Goal: Task Accomplishment & Management: Manage account settings

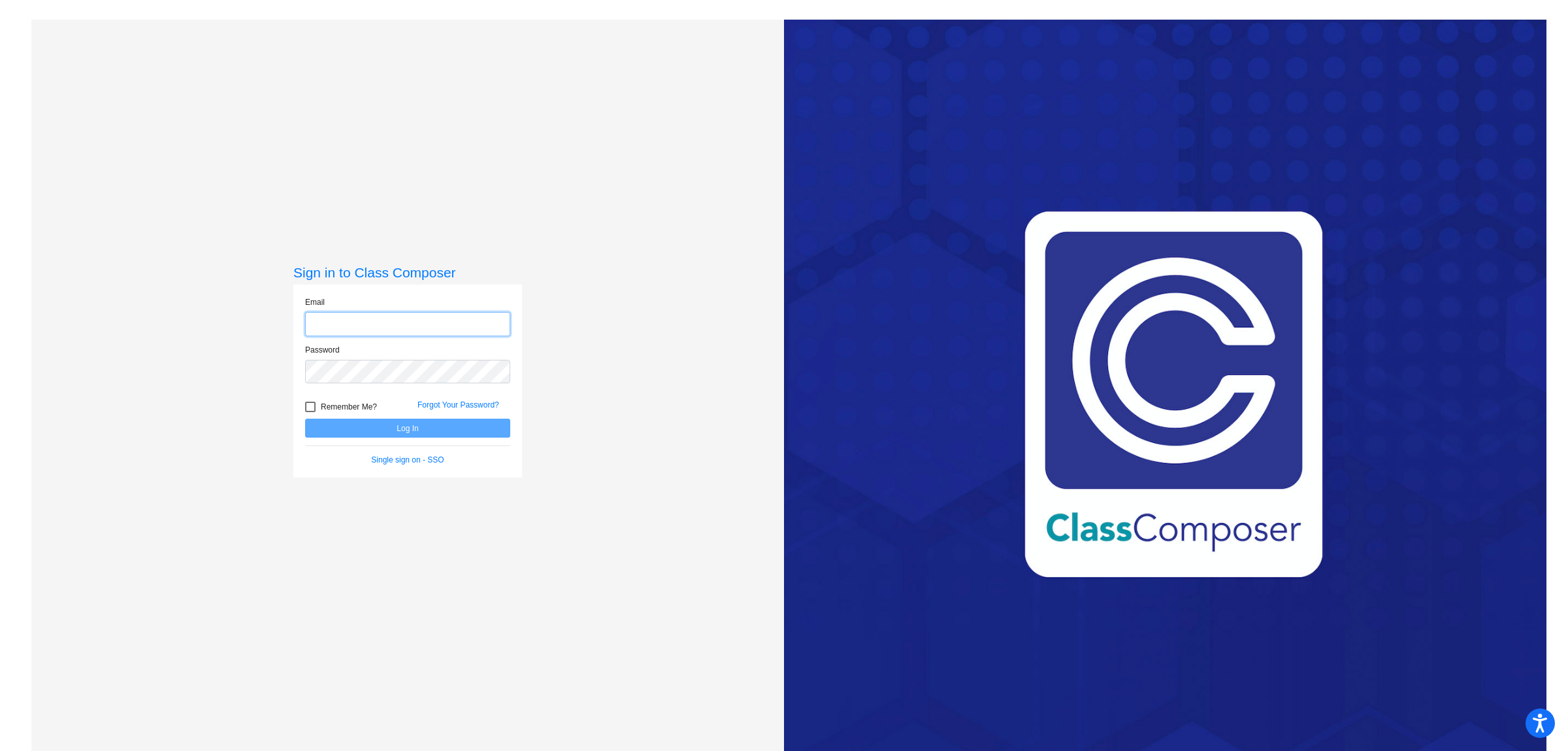
type input "[EMAIL_ADDRESS][DOMAIN_NAME]"
click at [374, 429] on button "Log In" at bounding box center [408, 428] width 205 height 19
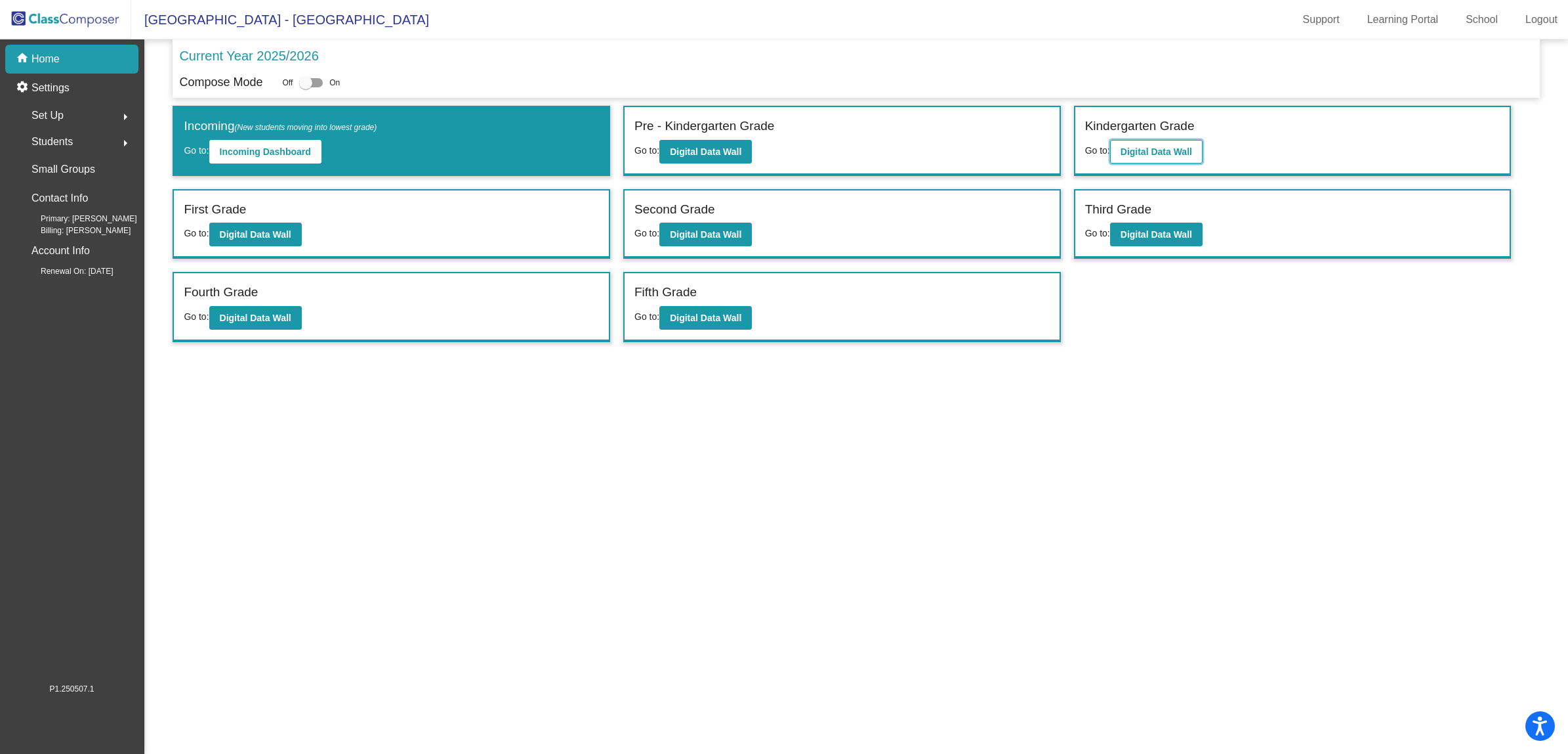
click at [1163, 148] on b "Digital Data Wall" at bounding box center [1156, 152] width 71 height 11
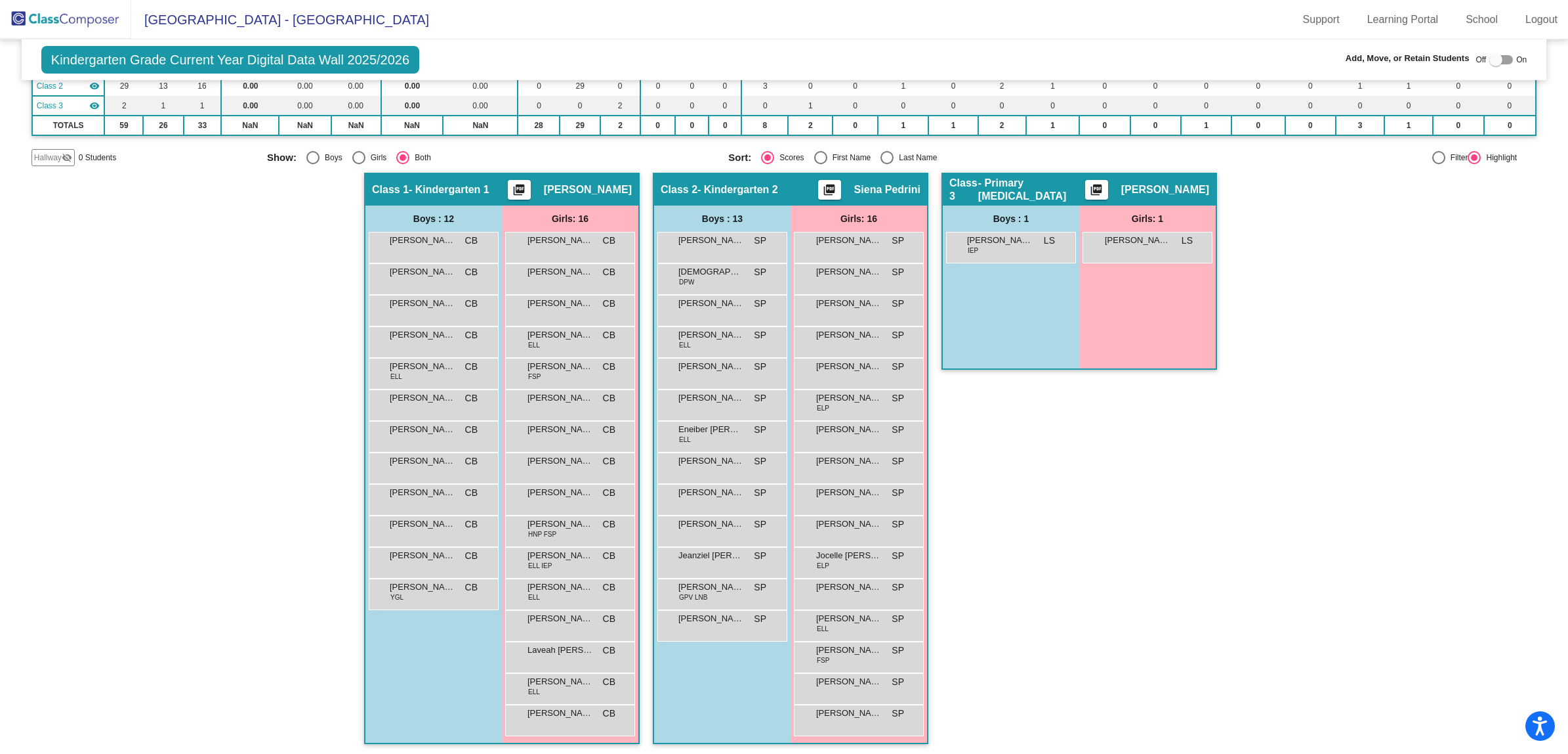
scroll to position [1, 0]
drag, startPoint x: 1490, startPoint y: 56, endPoint x: 1029, endPoint y: 116, distance: 464.9
click at [1490, 56] on div at bounding box center [1496, 59] width 13 height 13
checkbox input "true"
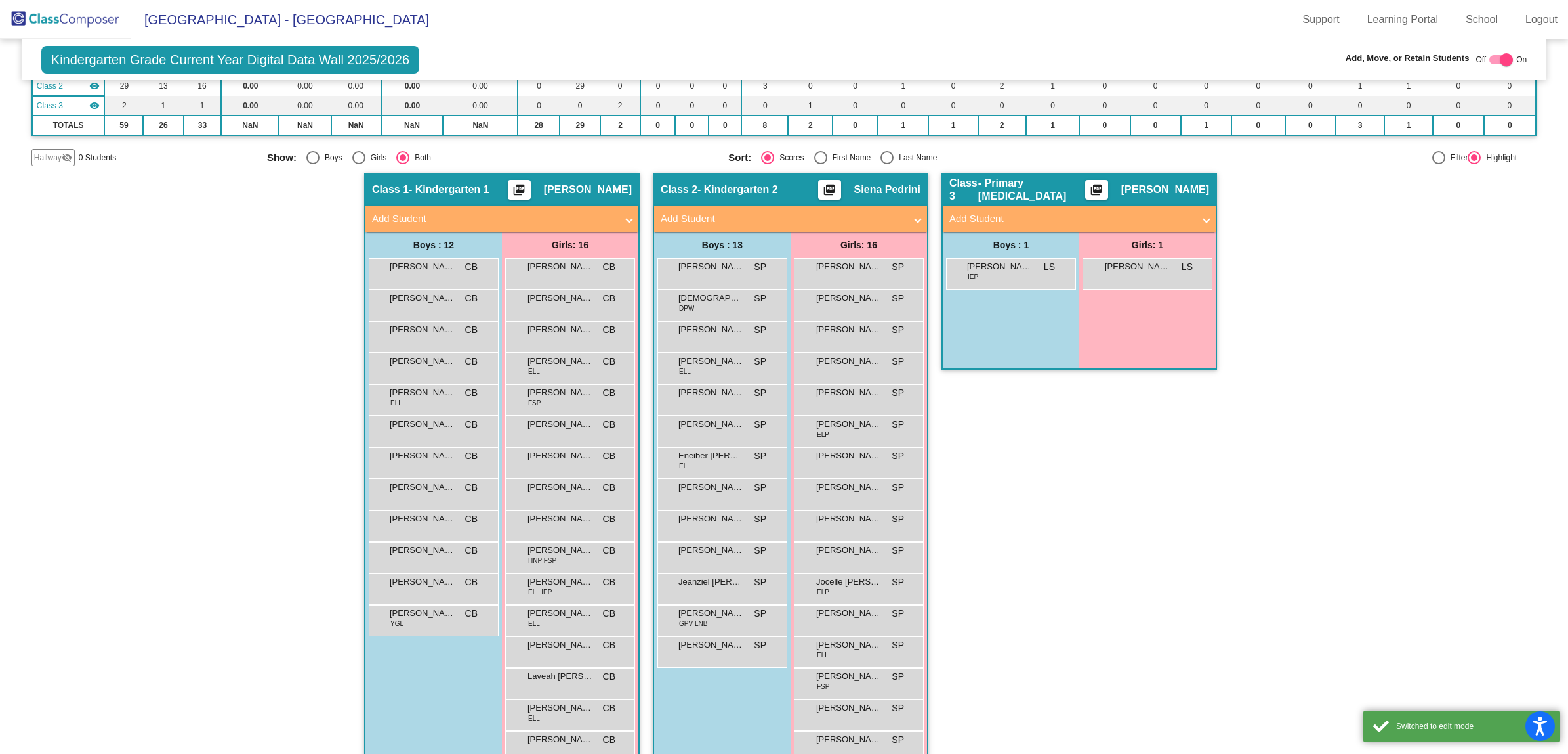
click at [466, 217] on mat-panel-title "Add Student" at bounding box center [494, 219] width 244 height 15
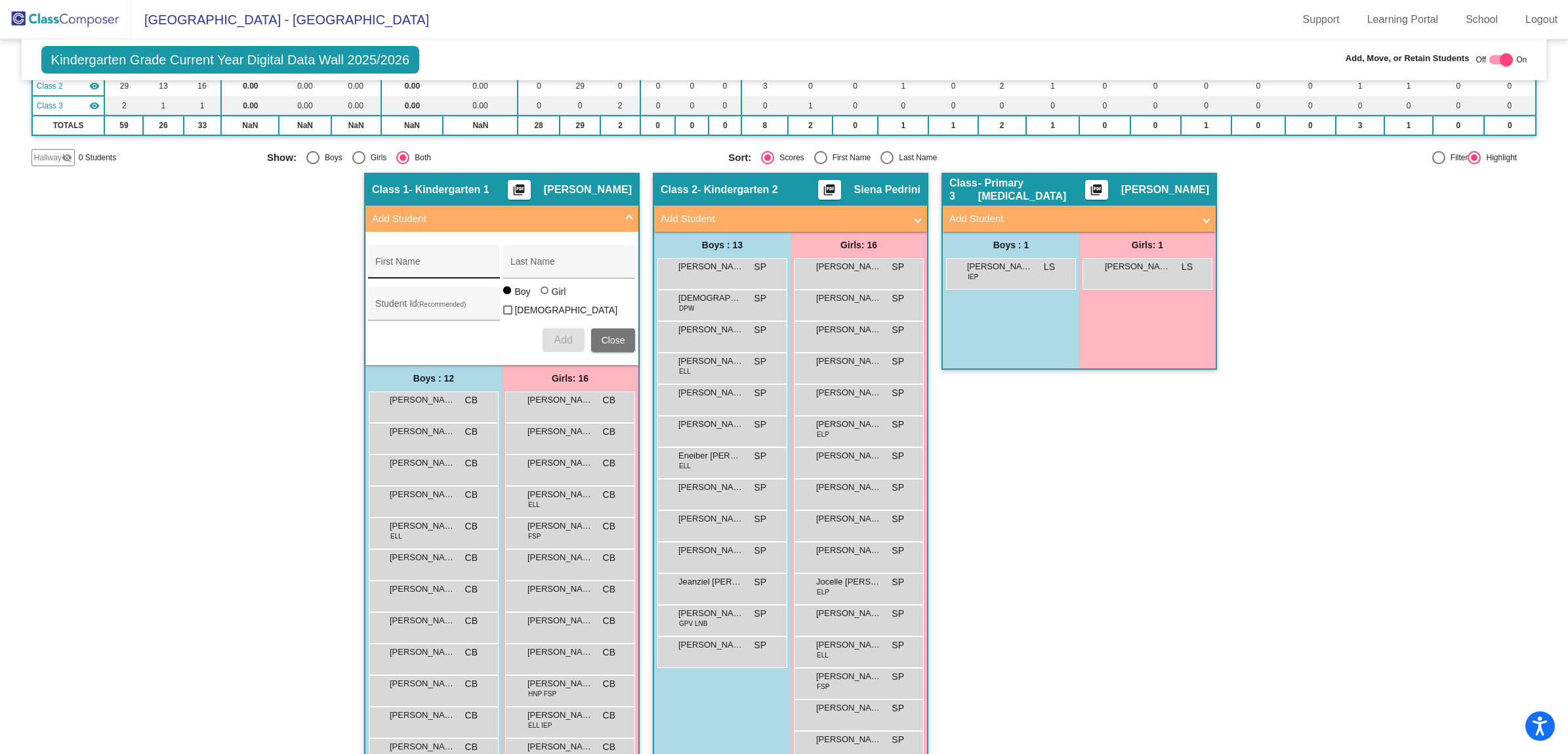
click at [405, 256] on div "First Name" at bounding box center [435, 265] width 118 height 27
type input "Jace"
type input "[PERSON_NAME]"
type input "5102836"
click at [555, 334] on span "Add" at bounding box center [562, 340] width 19 height 11
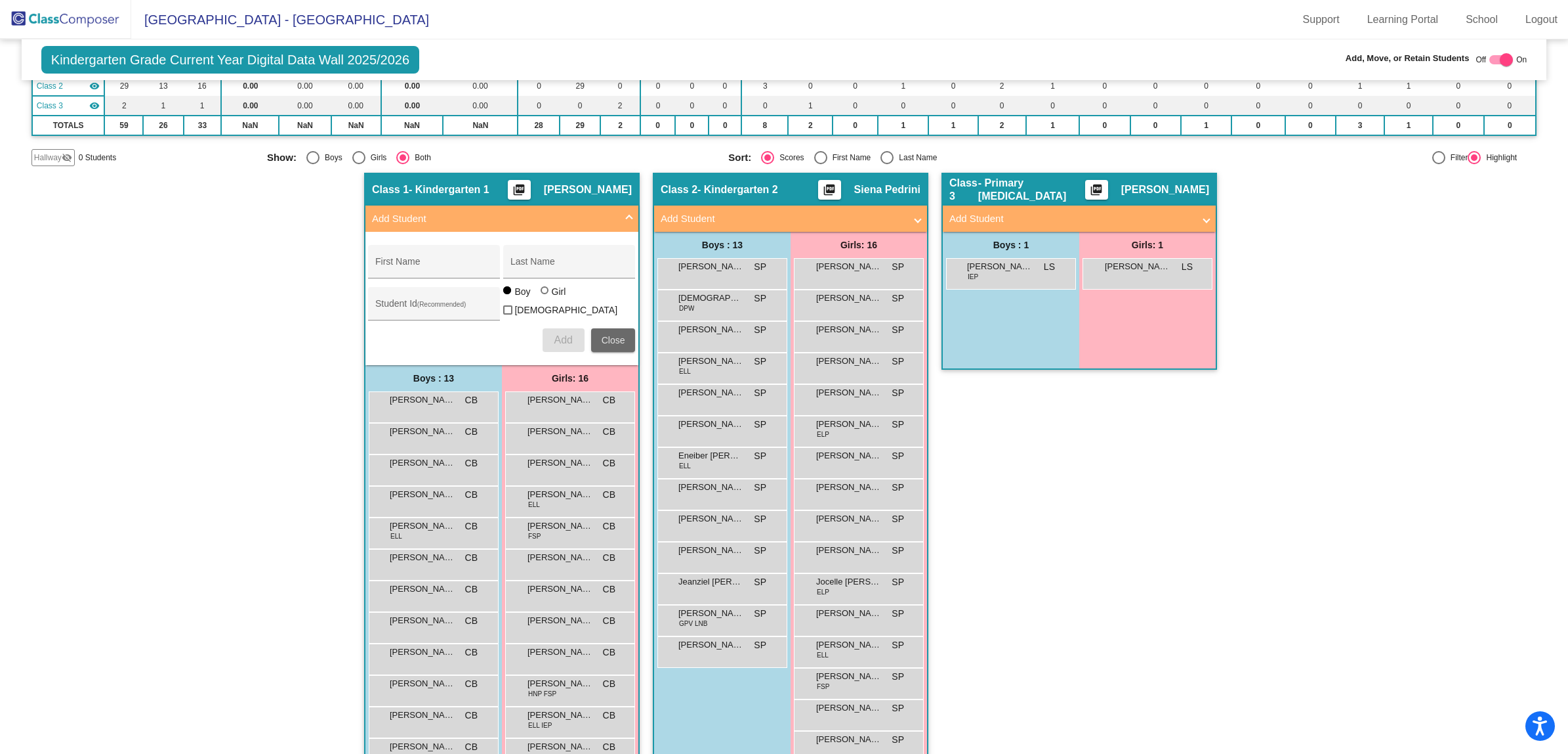
click at [612, 335] on span "Close" at bounding box center [613, 340] width 24 height 11
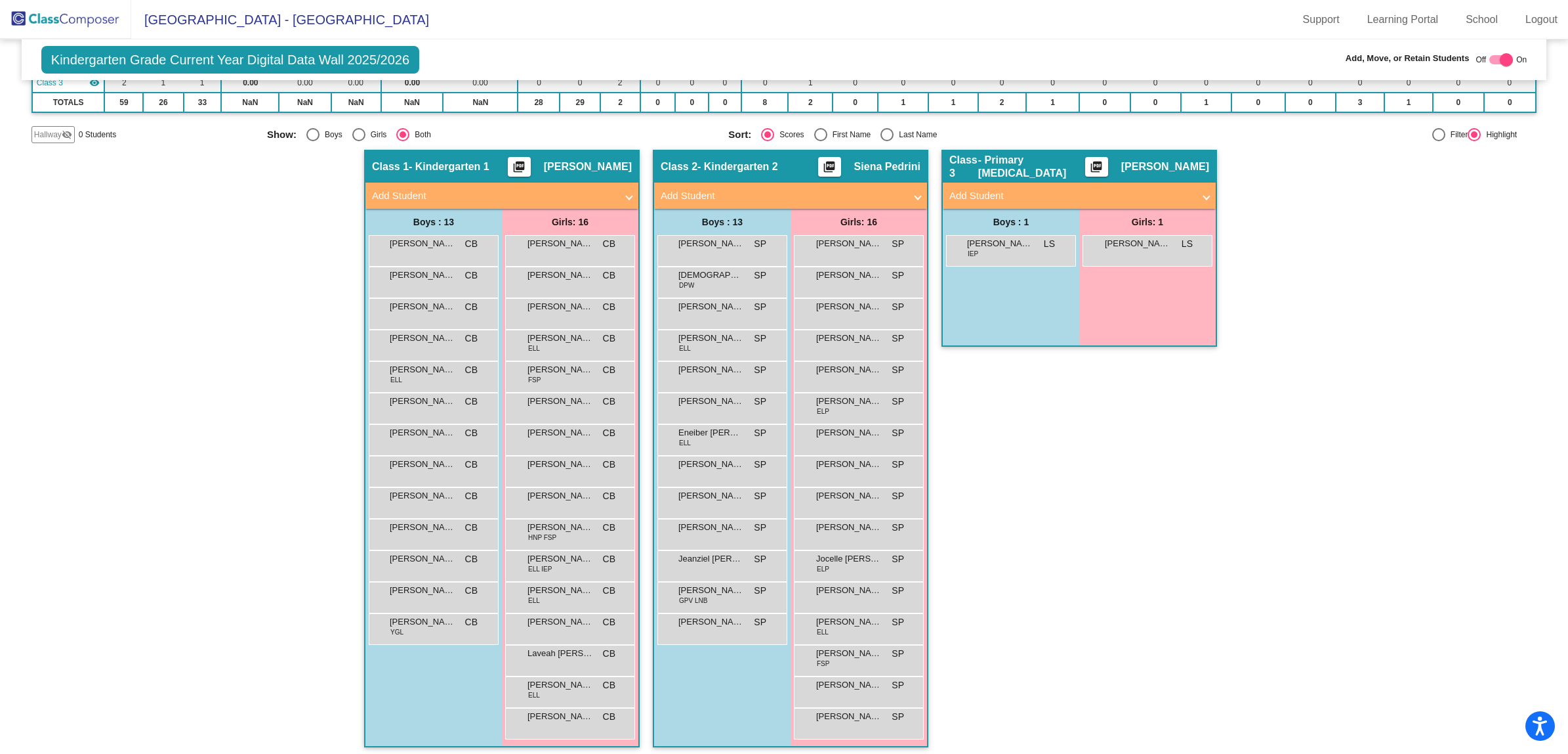
scroll to position [171, 0]
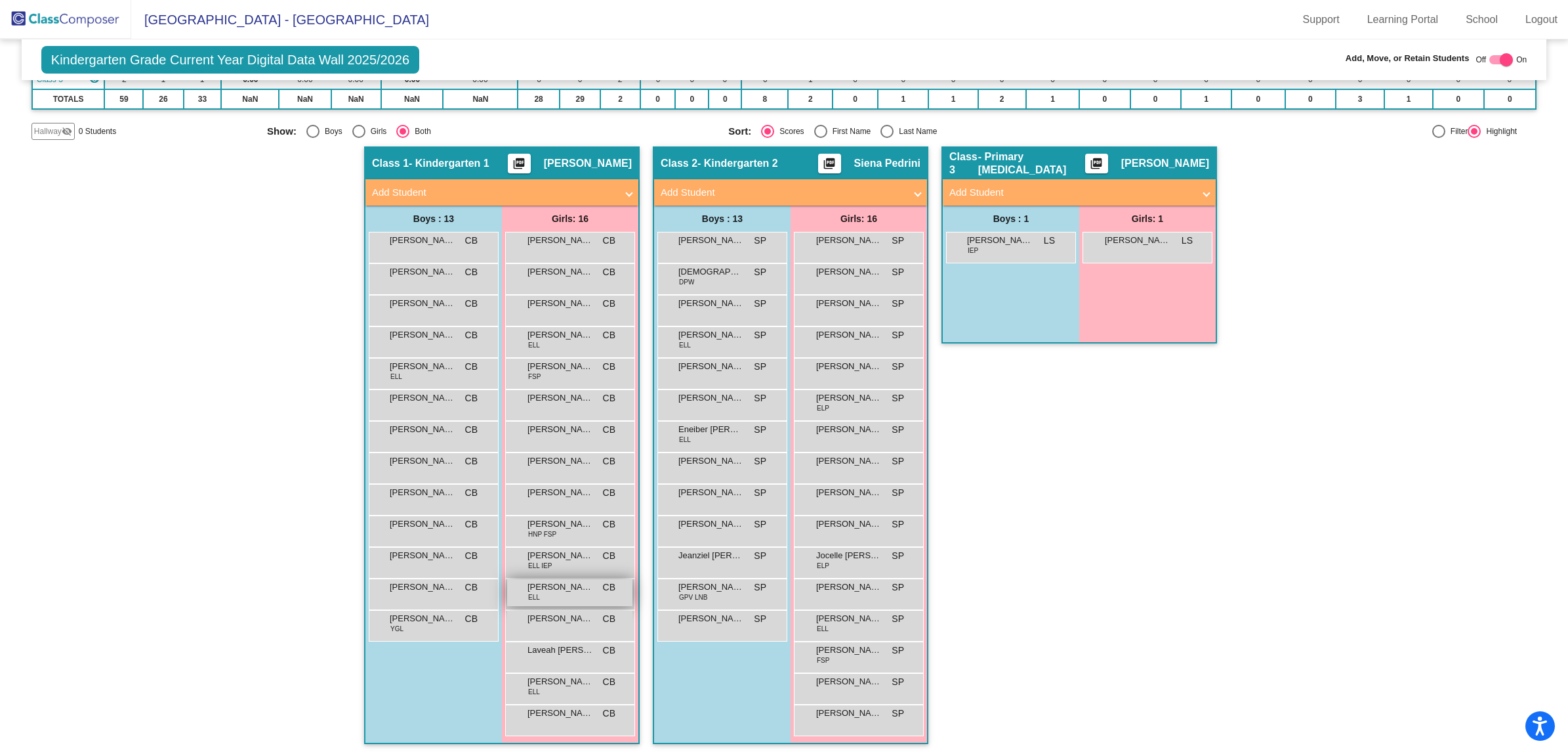
click at [575, 589] on span "[PERSON_NAME]" at bounding box center [560, 586] width 65 height 13
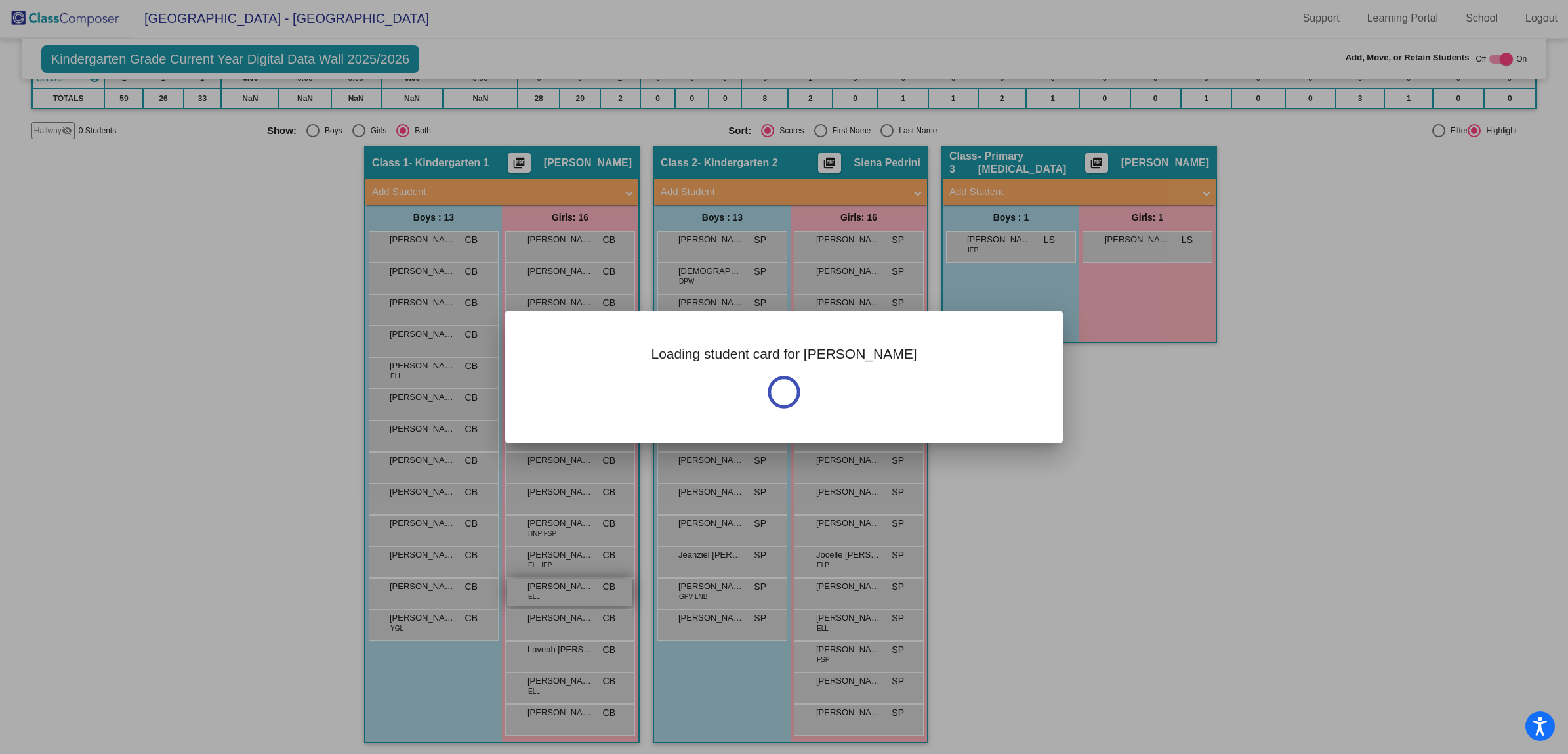
scroll to position [0, 0]
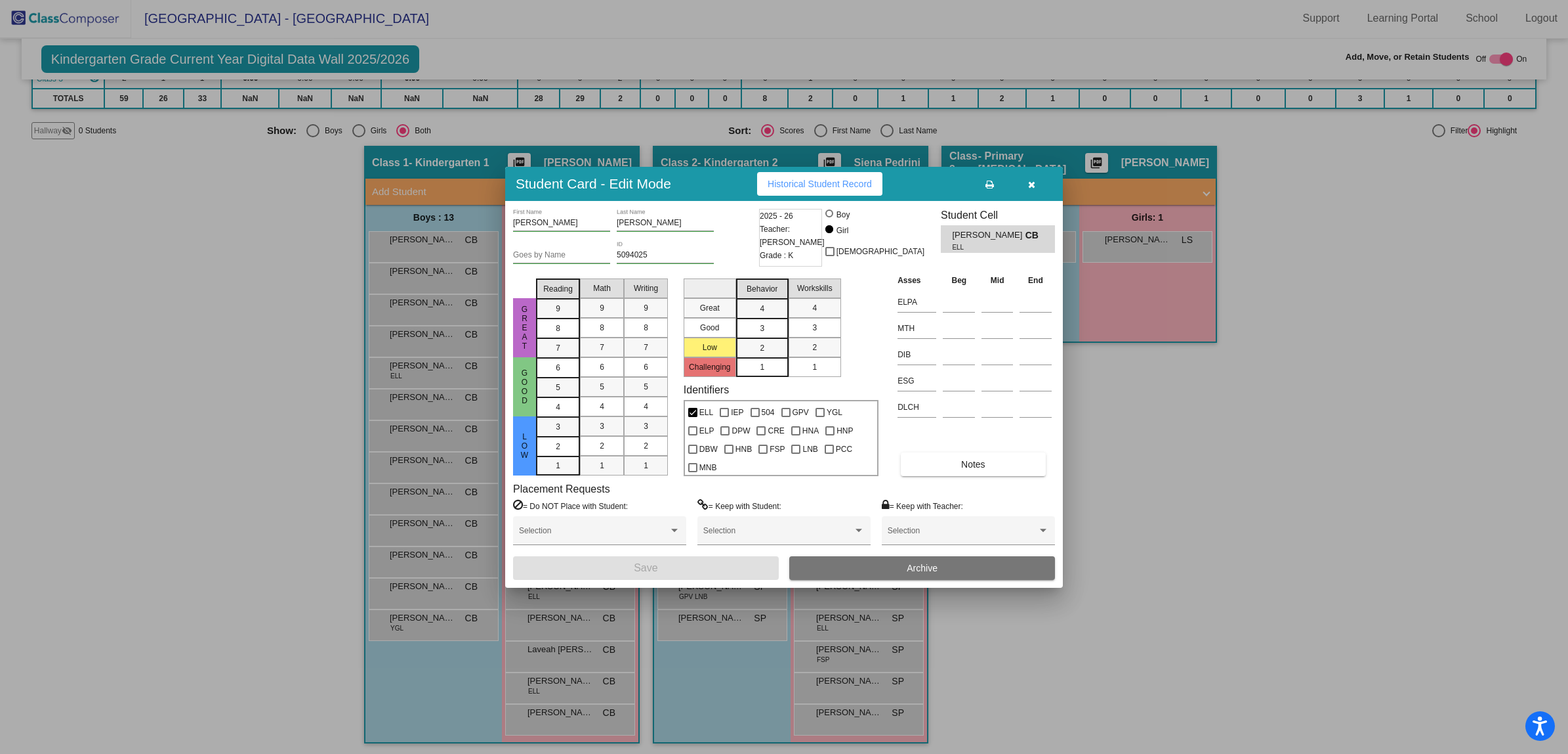
click at [1030, 183] on icon "button" at bounding box center [1031, 184] width 7 height 9
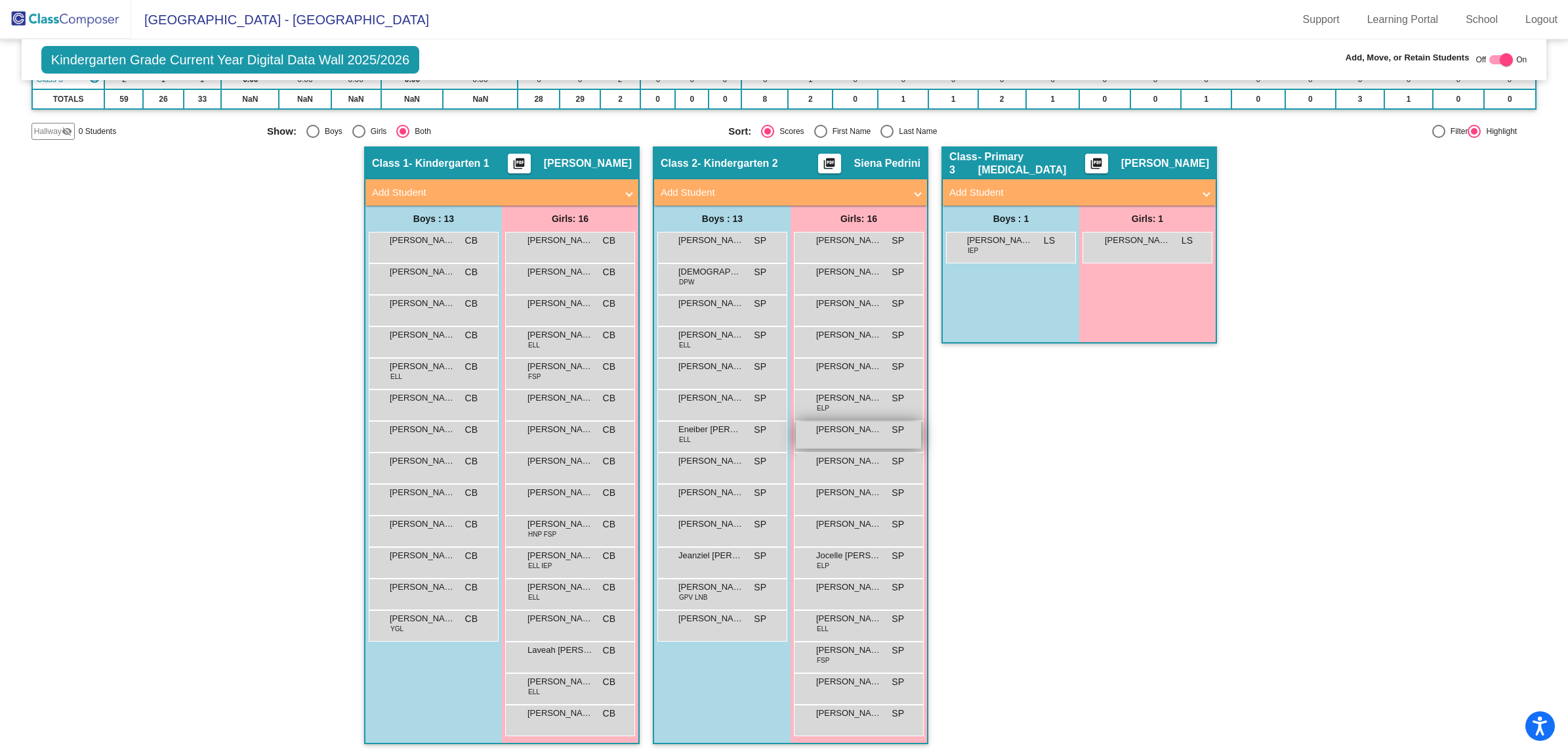
scroll to position [1, 0]
click at [427, 402] on span "[PERSON_NAME]" at bounding box center [422, 398] width 65 height 13
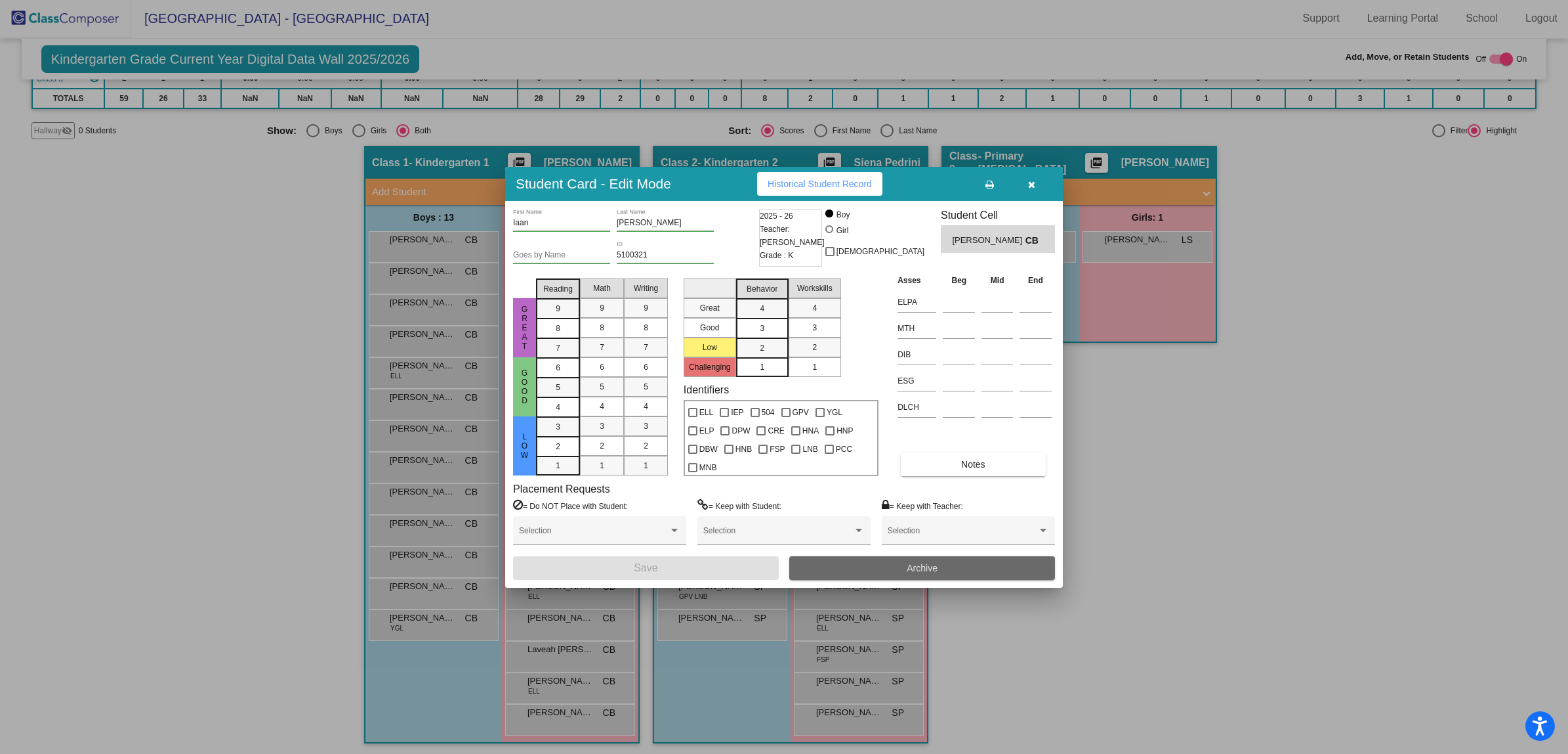
click at [889, 566] on button "Archive" at bounding box center [921, 567] width 265 height 24
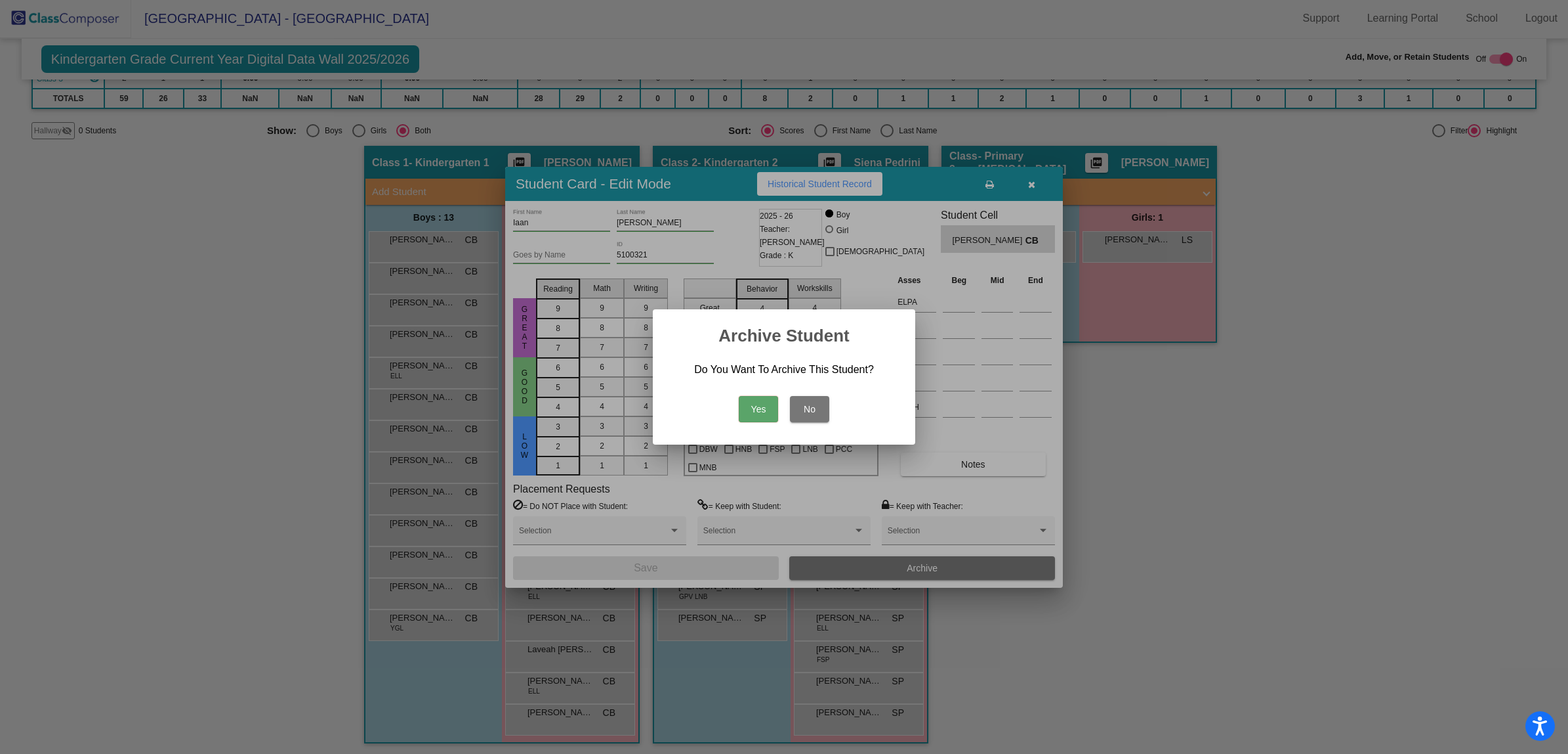
drag, startPoint x: 765, startPoint y: 412, endPoint x: 732, endPoint y: 405, distance: 33.7
click at [762, 407] on button "Yes" at bounding box center [758, 409] width 40 height 26
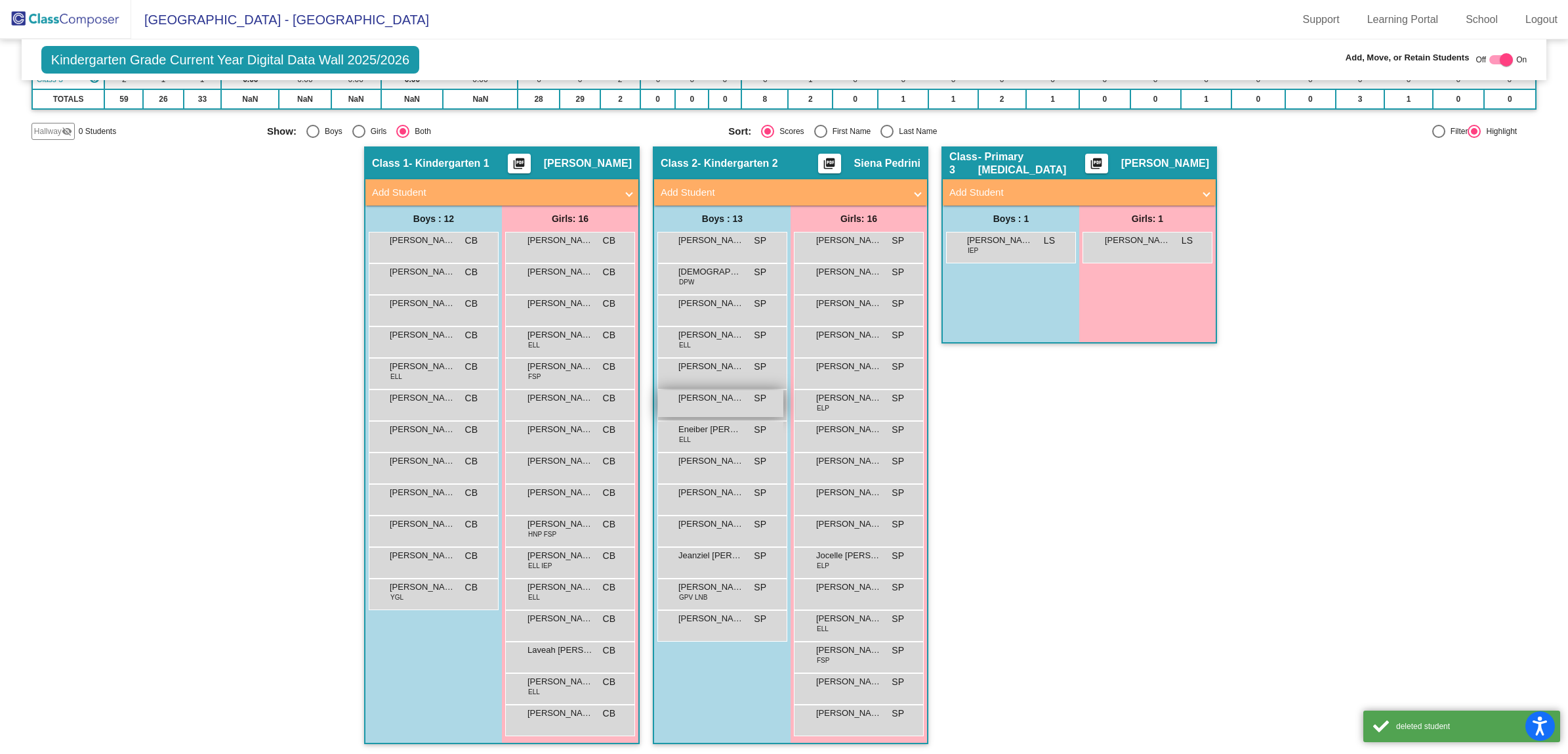
scroll to position [1, 0]
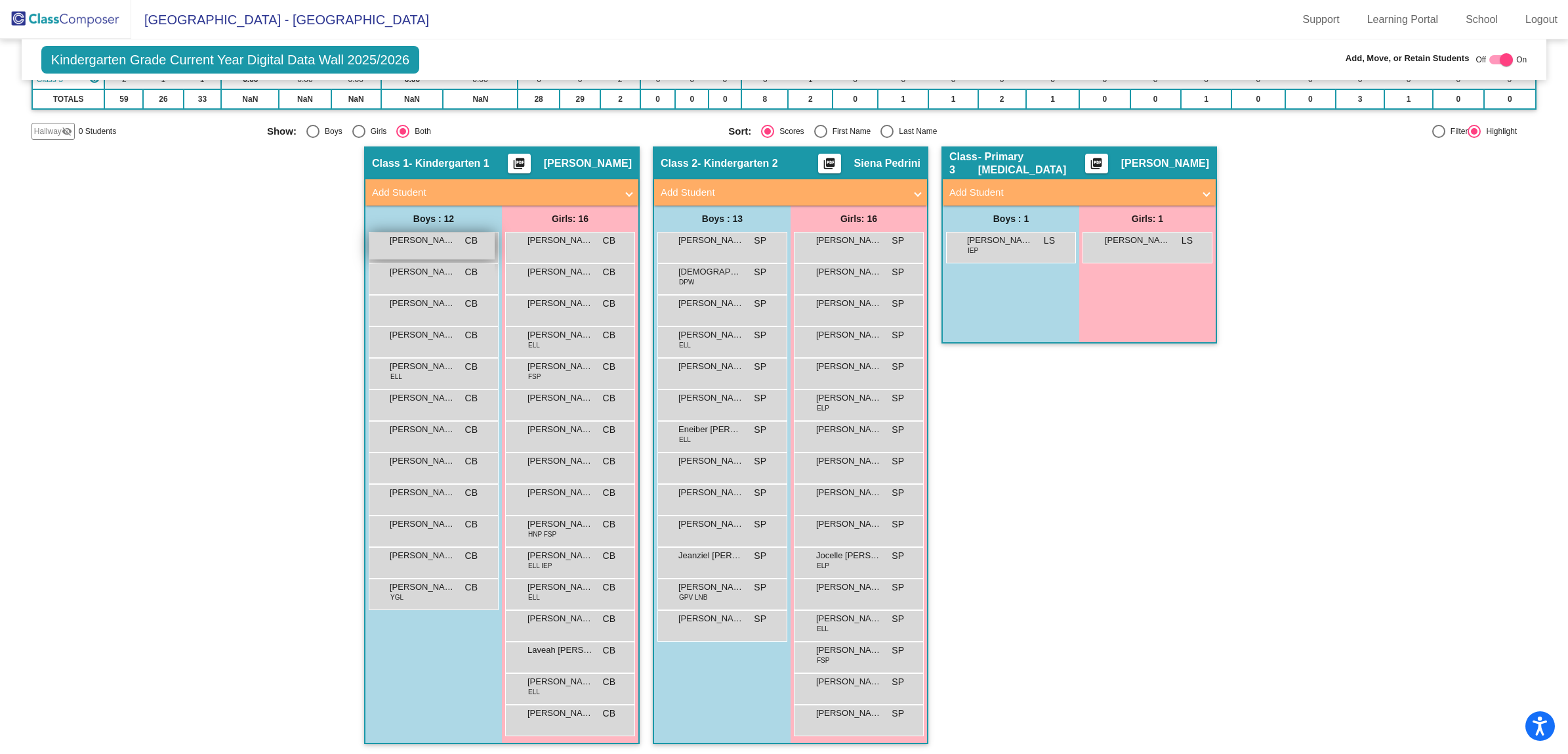
click at [420, 242] on span "[PERSON_NAME]" at bounding box center [422, 240] width 65 height 13
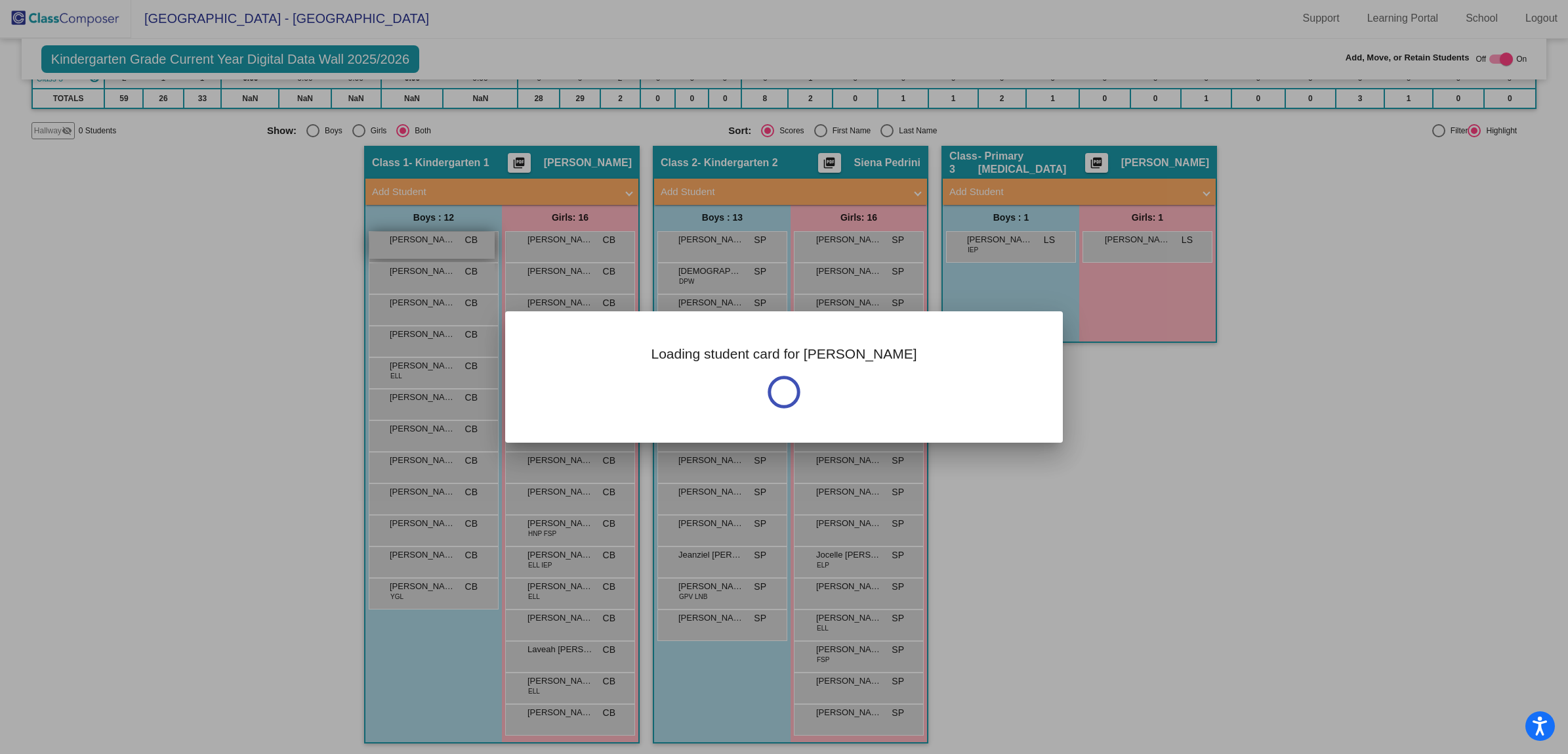
scroll to position [0, 0]
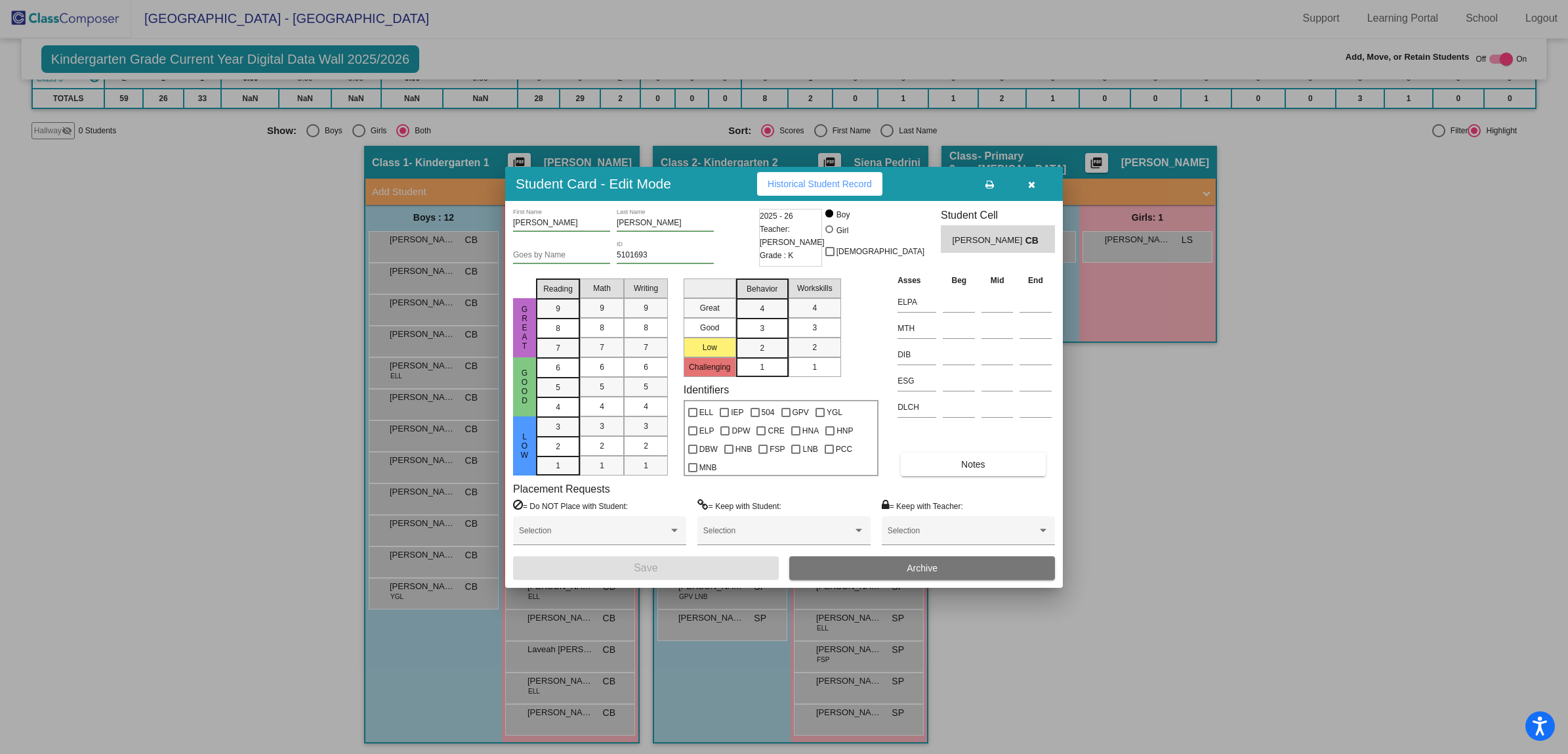
click at [950, 570] on button "Archive" at bounding box center [921, 567] width 265 height 24
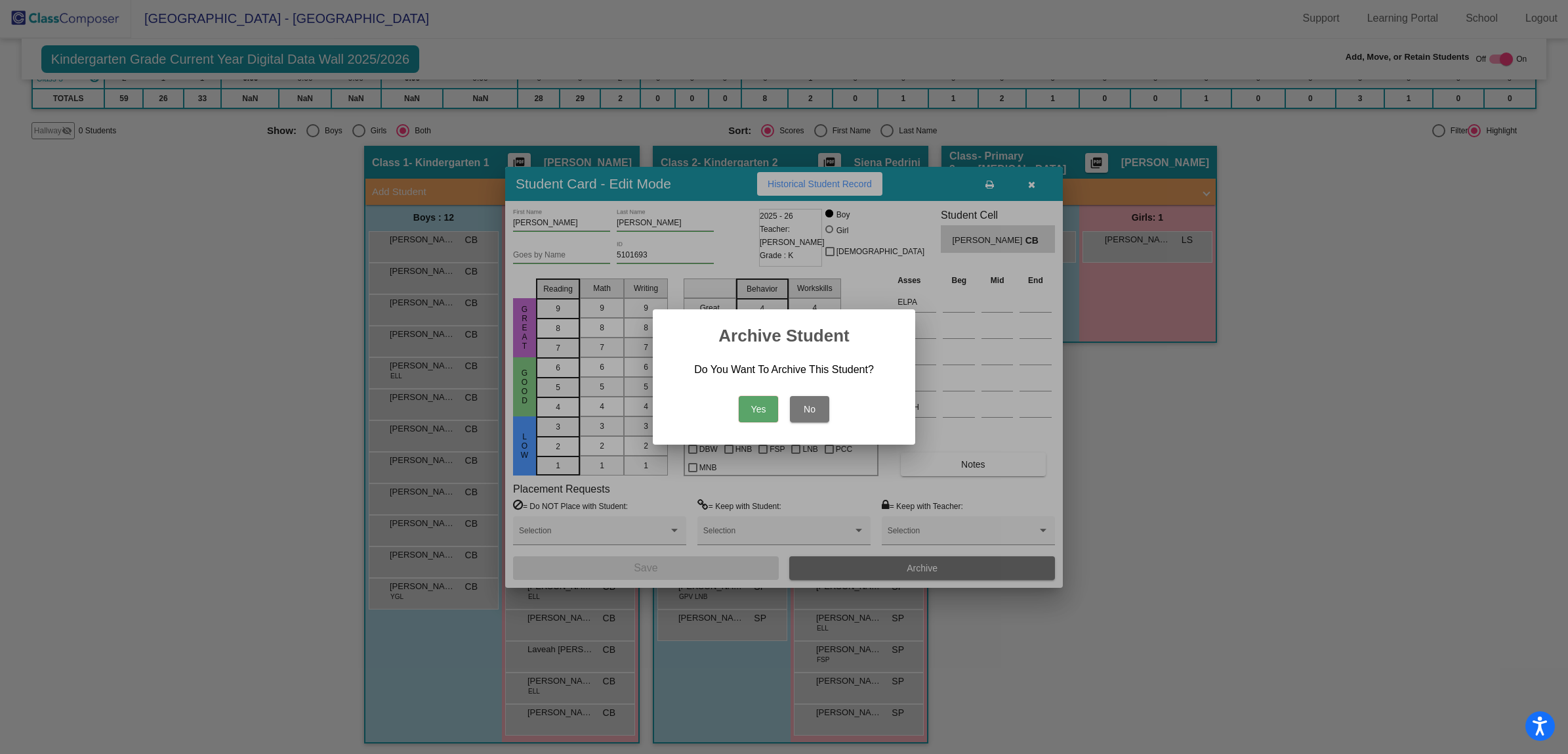
click at [769, 407] on button "Yes" at bounding box center [758, 409] width 40 height 26
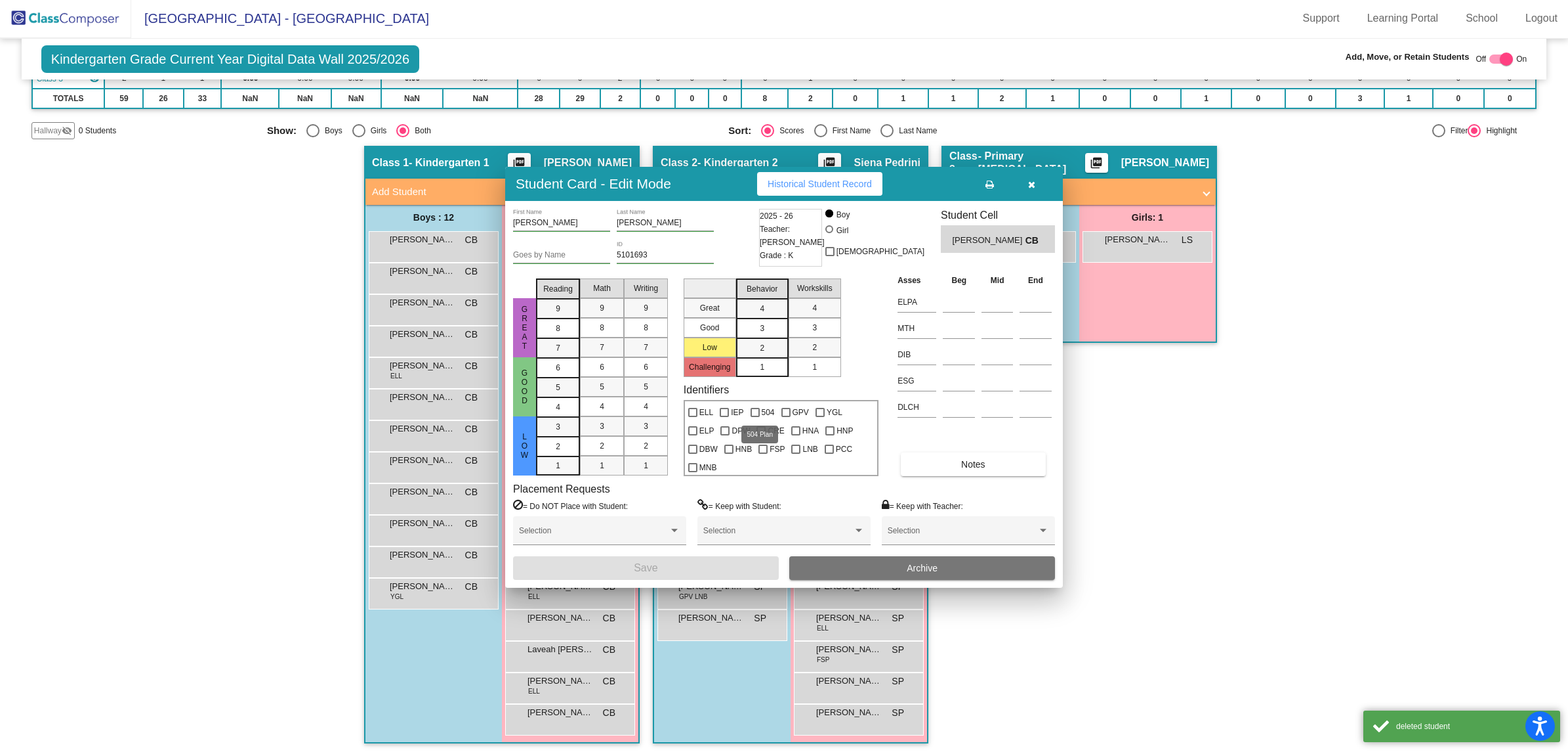
scroll to position [1, 0]
